Goal: Task Accomplishment & Management: Use online tool/utility

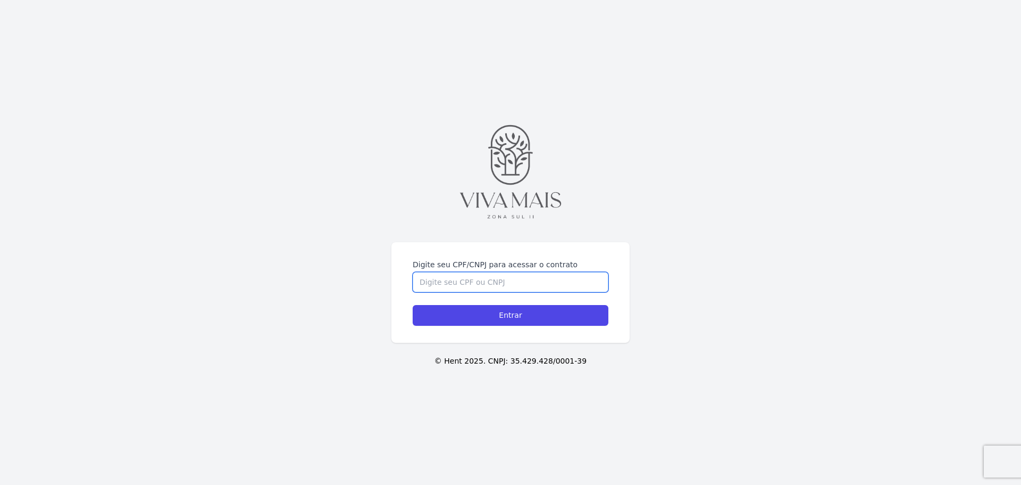
click at [504, 281] on input "Digite seu CPF/CNPJ para acessar o contrato" at bounding box center [511, 282] width 196 height 20
type input "7"
type input "60045377057"
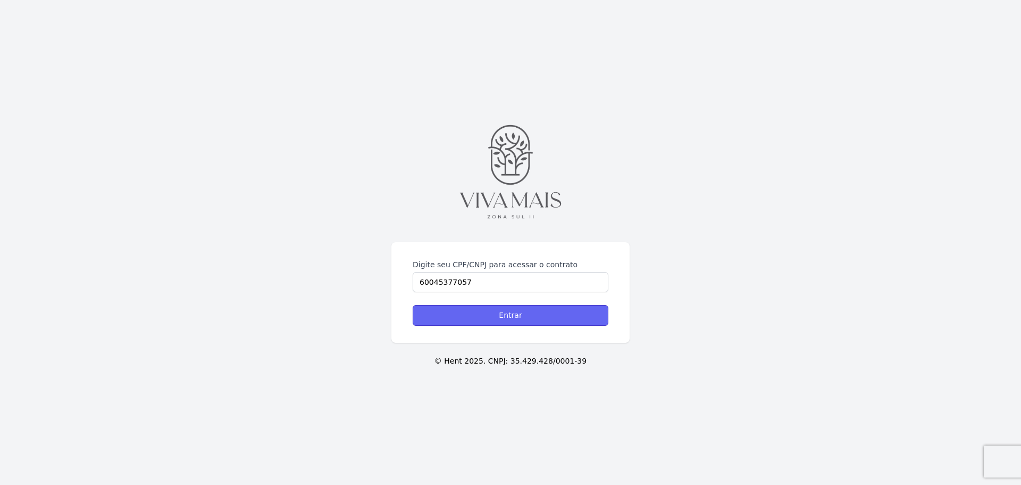
click at [564, 311] on input "Entrar" at bounding box center [511, 315] width 196 height 21
